Goal: Navigation & Orientation: Find specific page/section

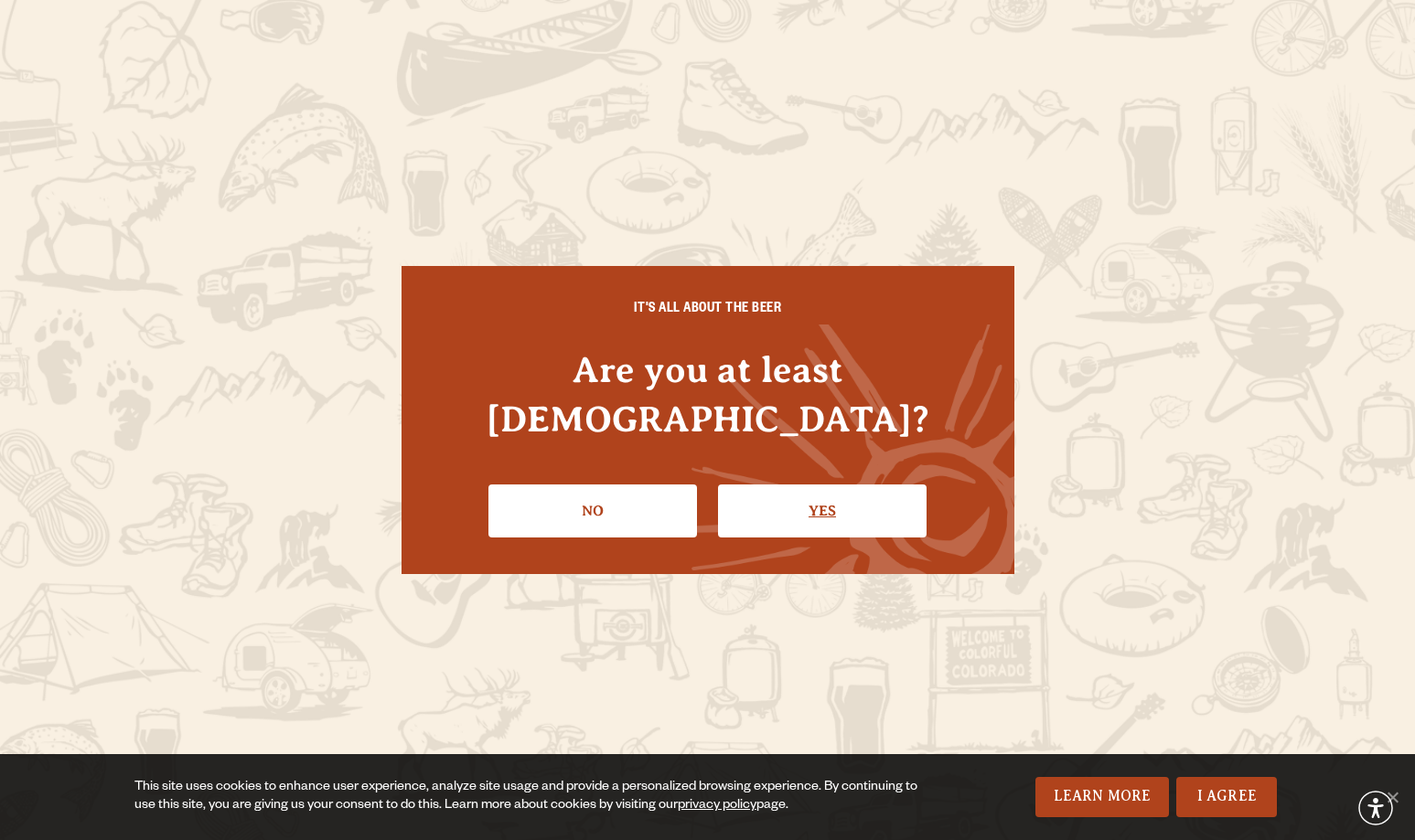
click at [838, 485] on link "Yes" at bounding box center [822, 511] width 209 height 53
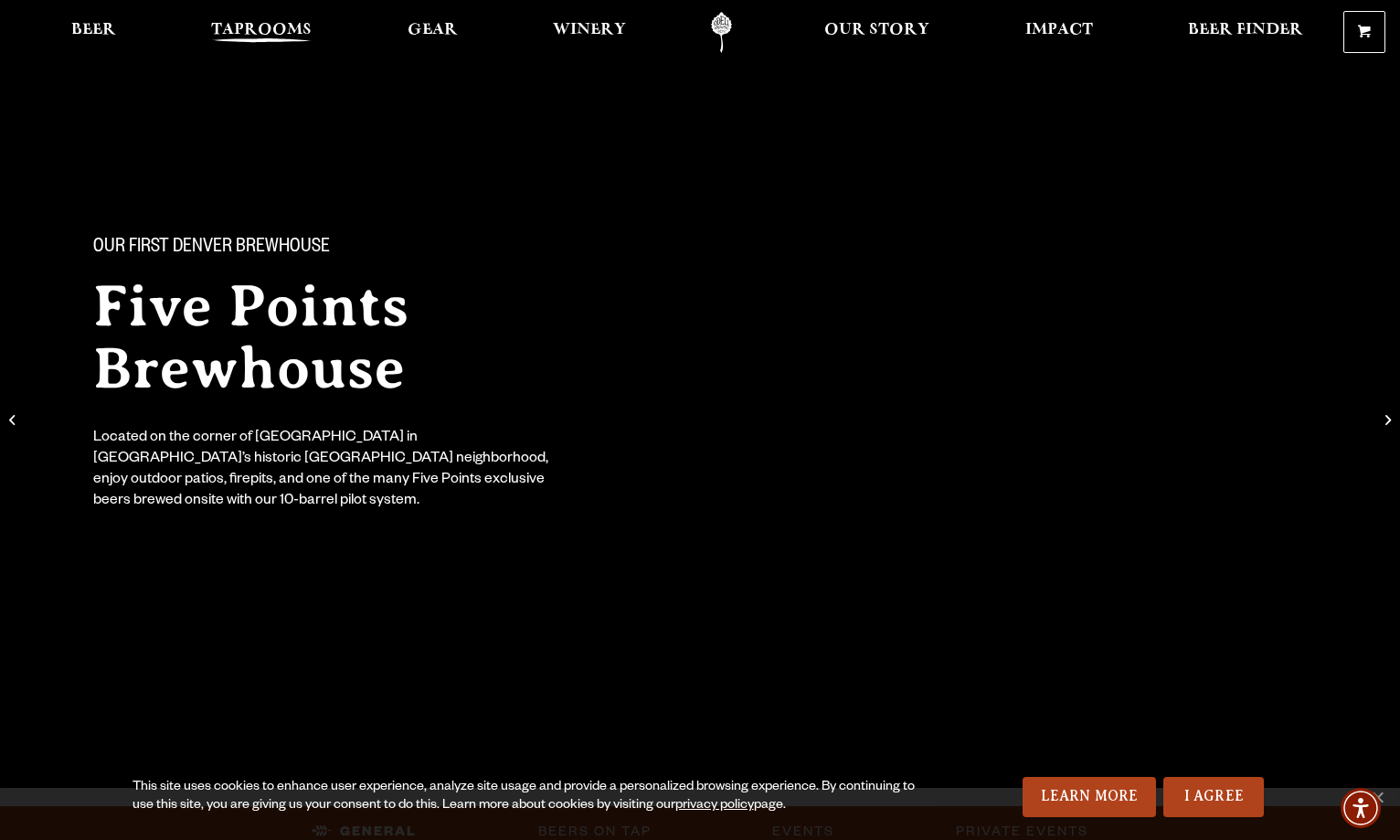
click at [281, 23] on span "Taprooms" at bounding box center [262, 30] width 100 height 14
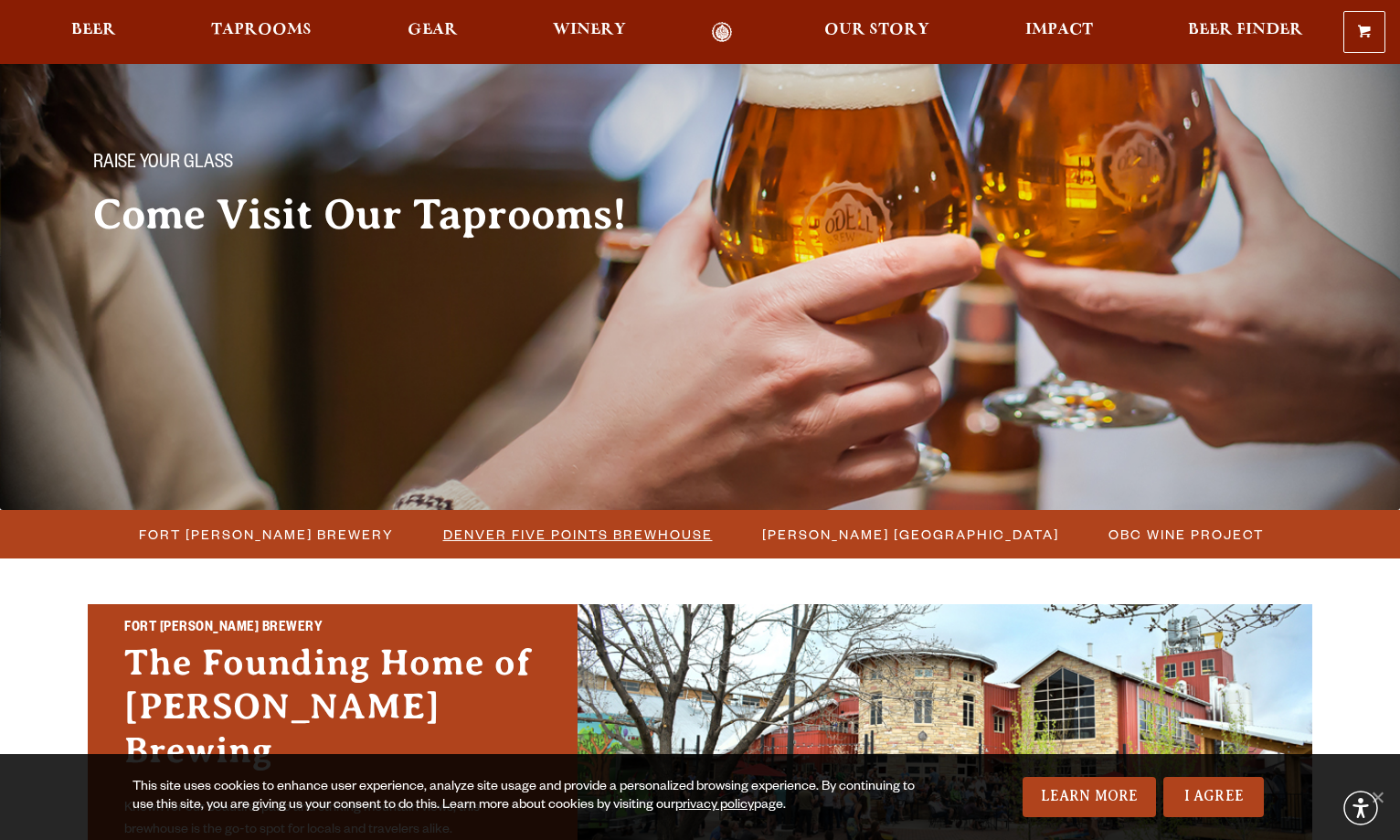
scroll to position [314, 0]
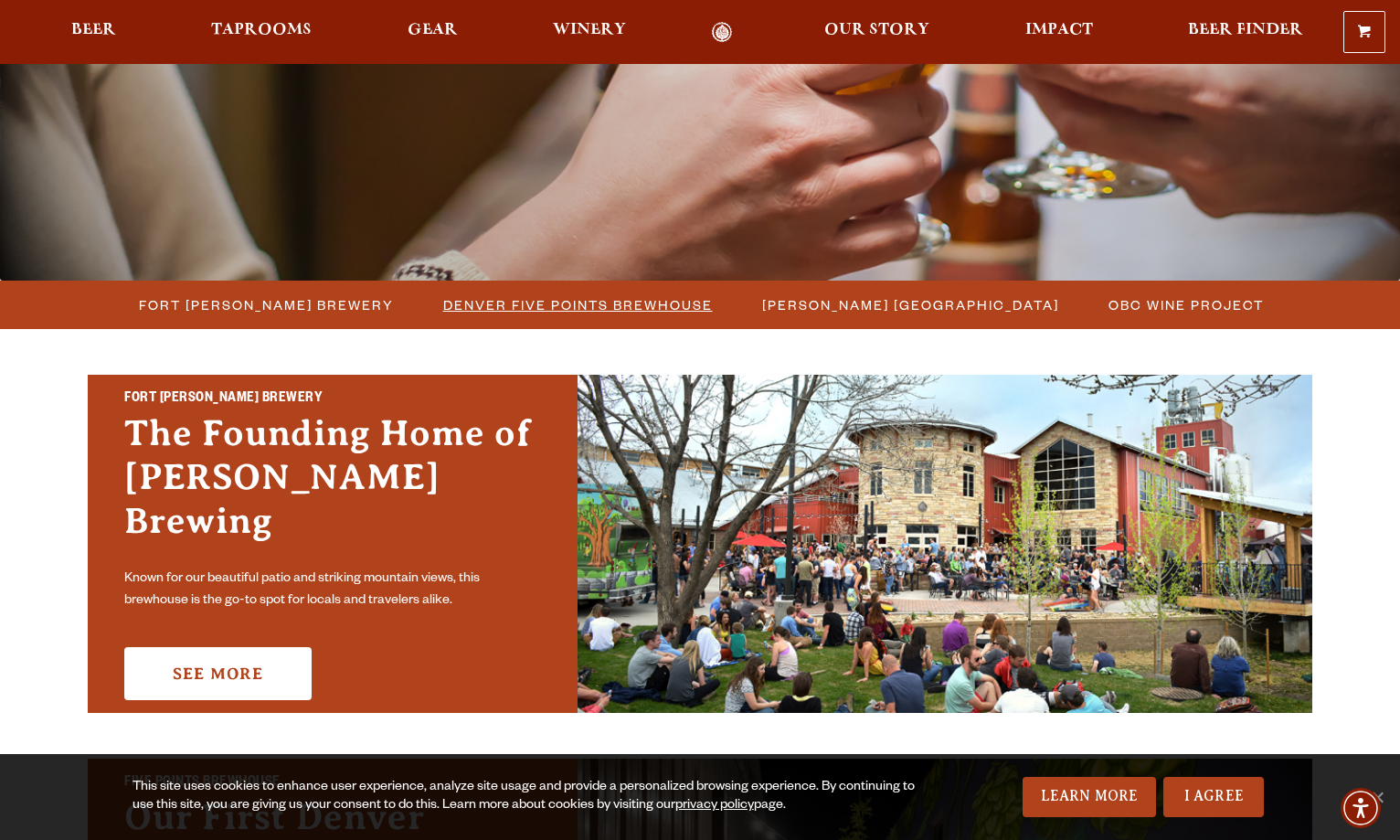
click at [602, 308] on span "Denver Five Points Brewhouse" at bounding box center [577, 304] width 269 height 26
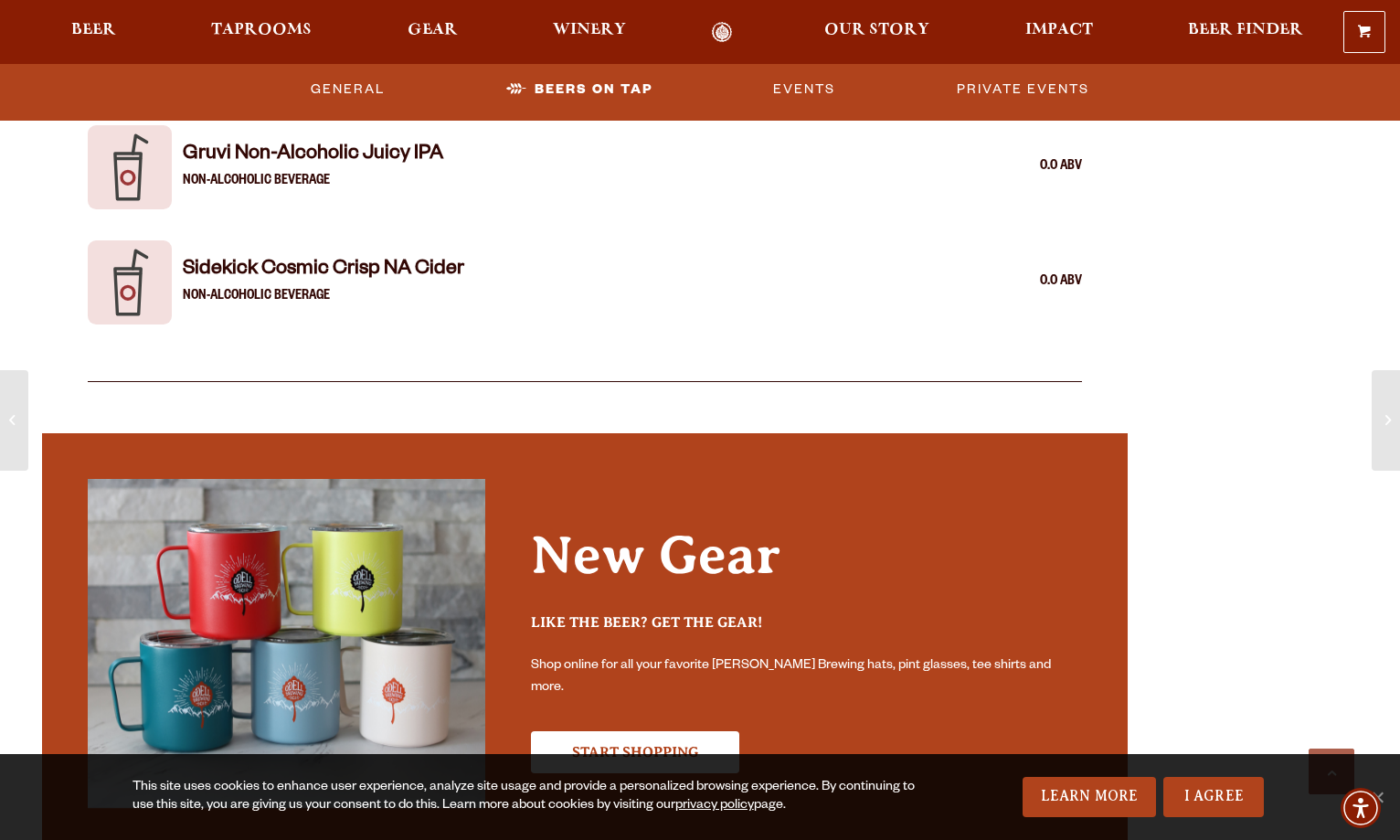
scroll to position [4473, 0]
